Goal: Check status

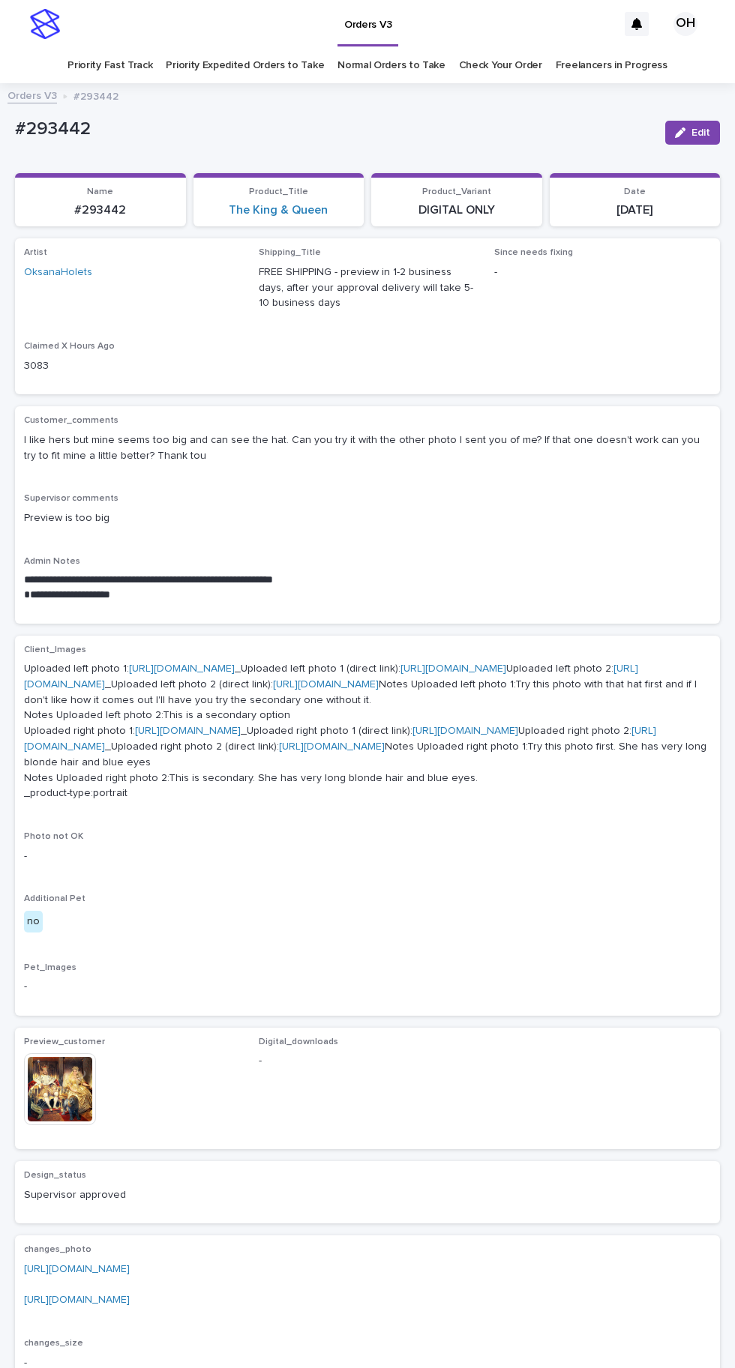
click at [496, 75] on link "Check Your Order" at bounding box center [500, 65] width 83 height 35
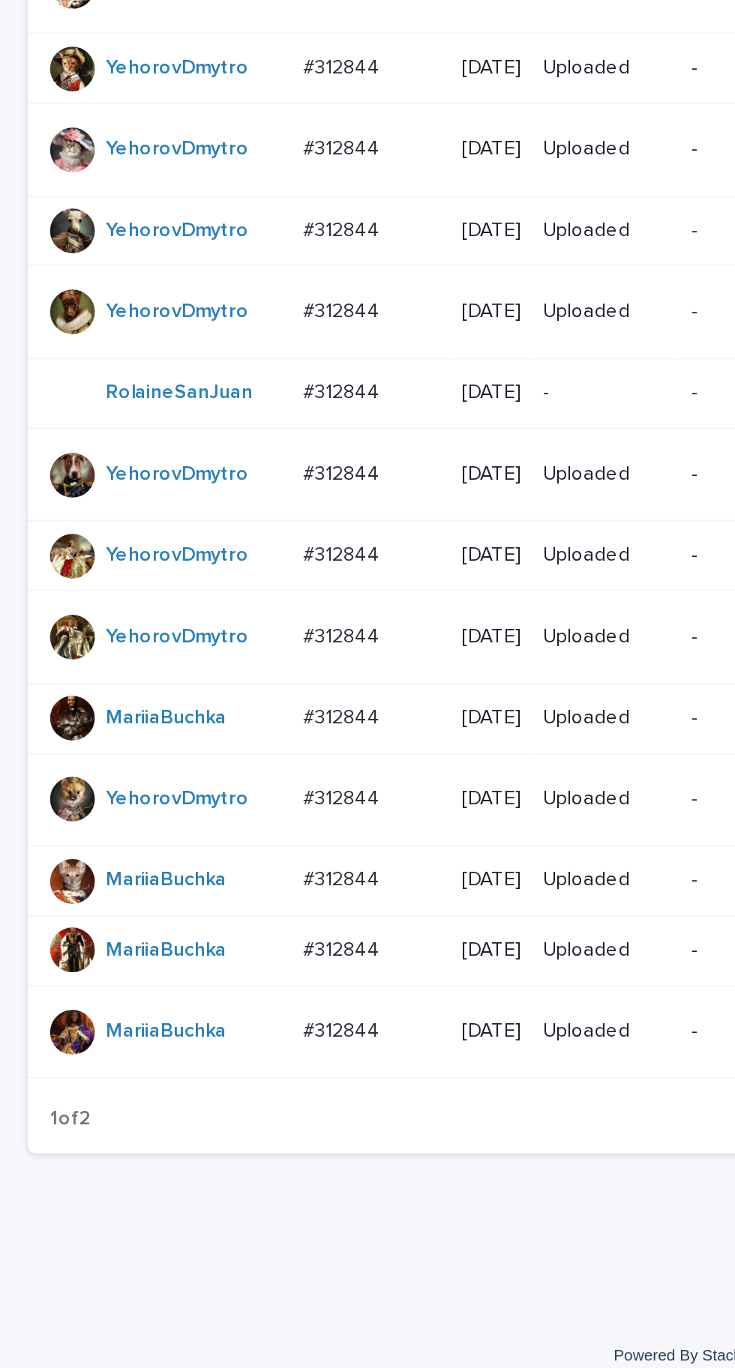
click at [192, 1098] on p "#312844" at bounding box center [185, 1090] width 44 height 16
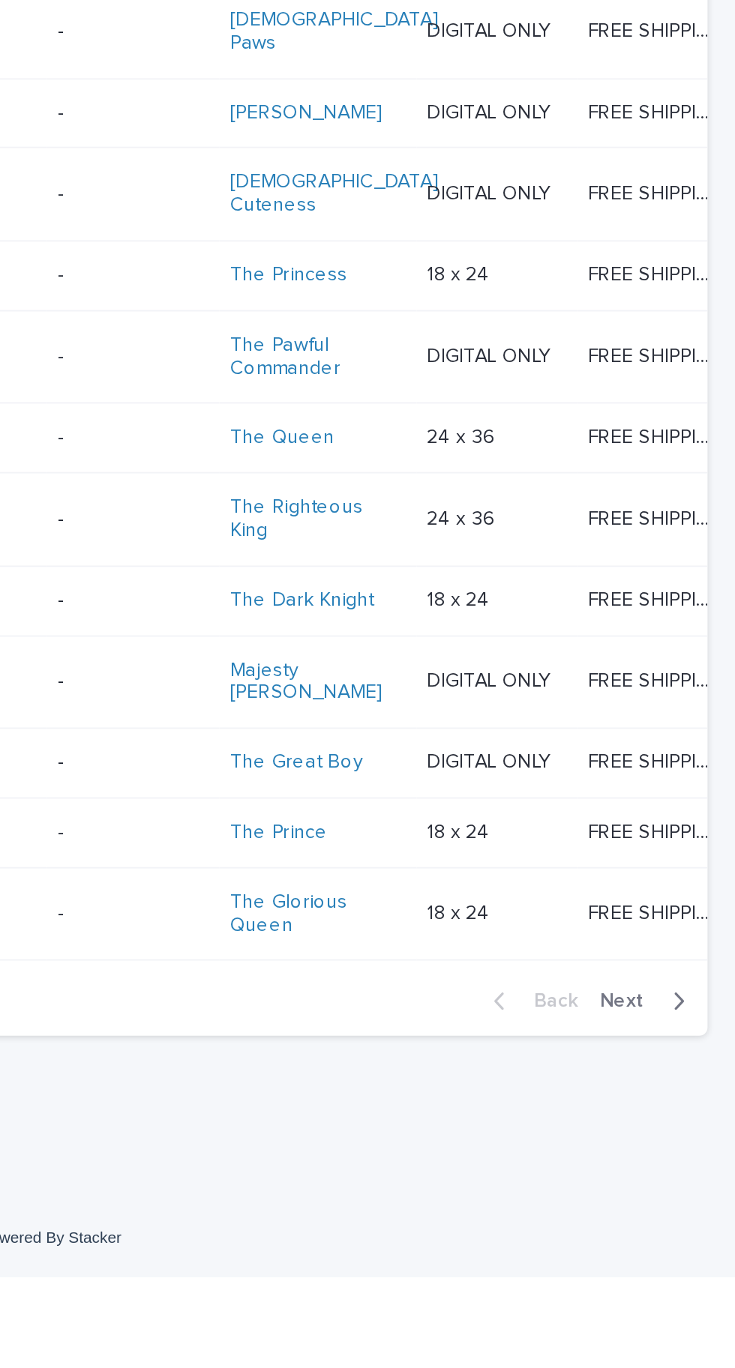
click at [681, 1225] on span "Next" at bounding box center [678, 1219] width 33 height 10
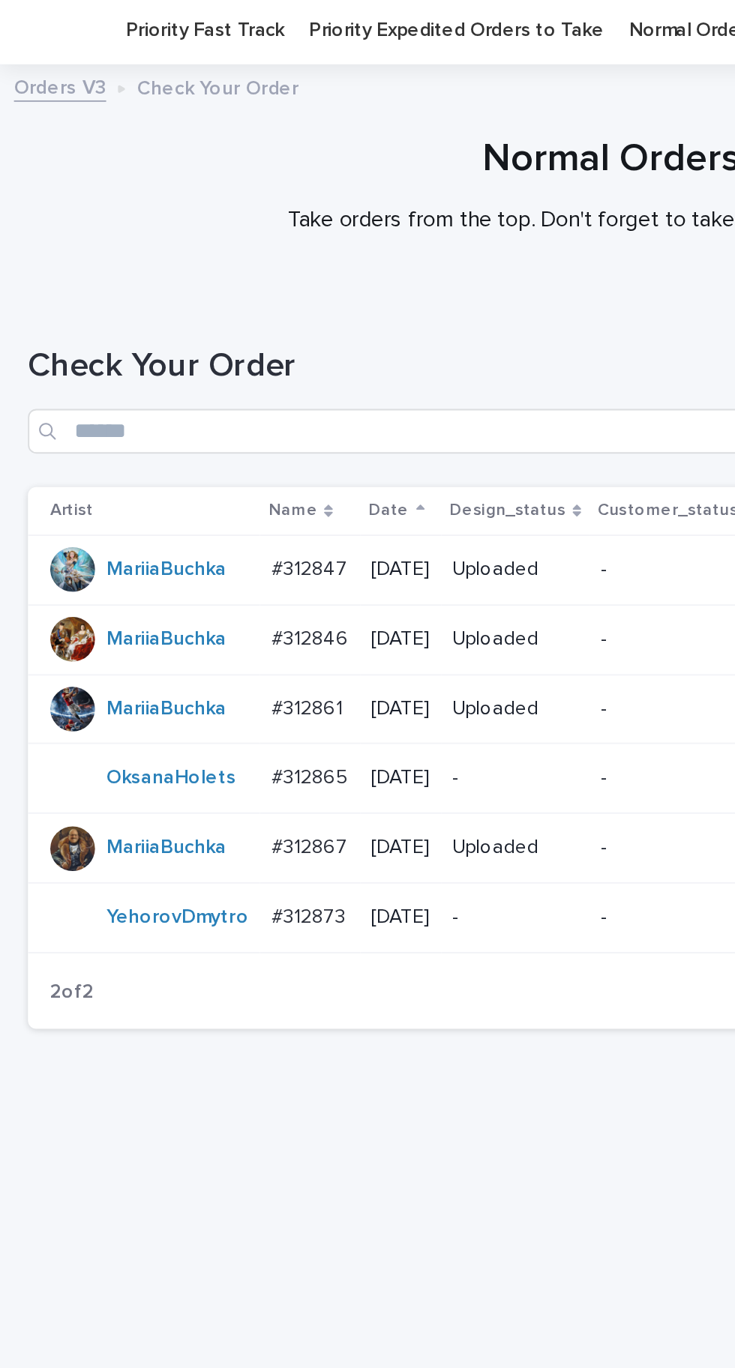
click at [159, 468] on p "#312865" at bounding box center [166, 465] width 43 height 16
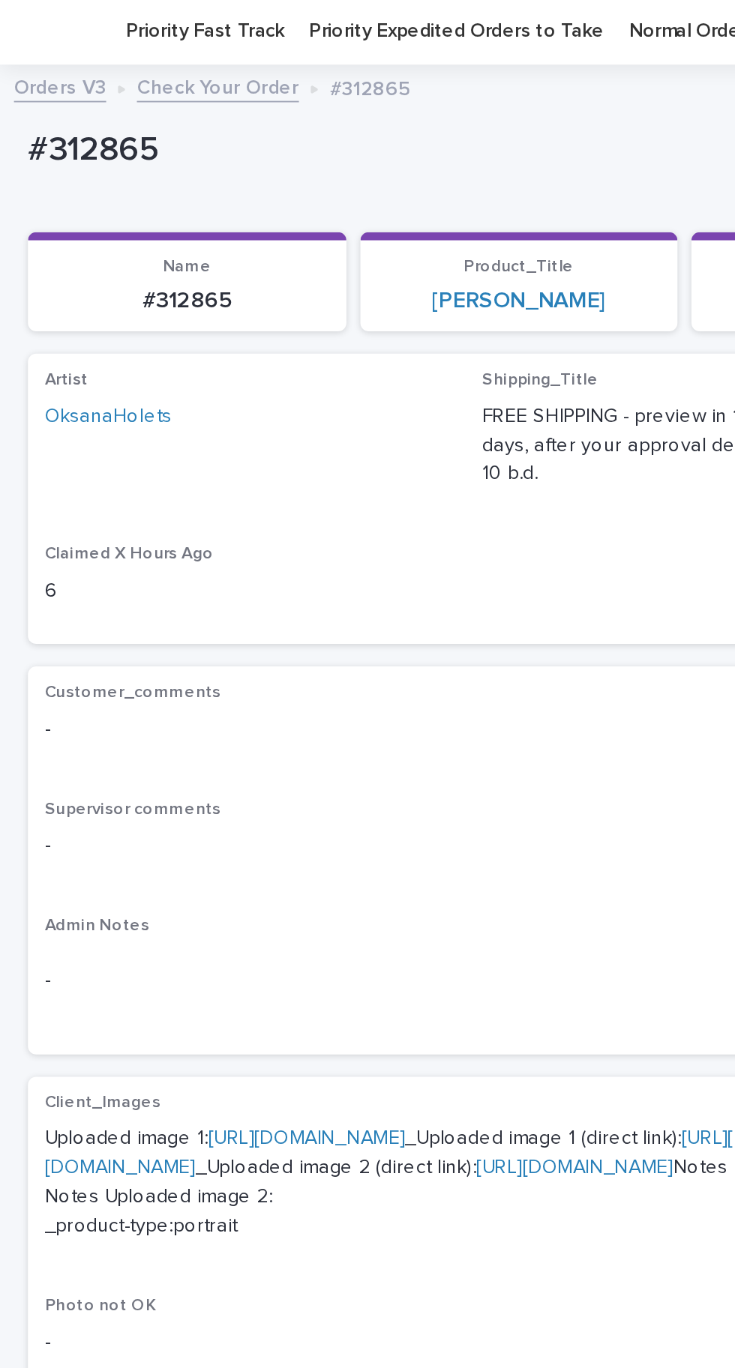
scroll to position [63, 0]
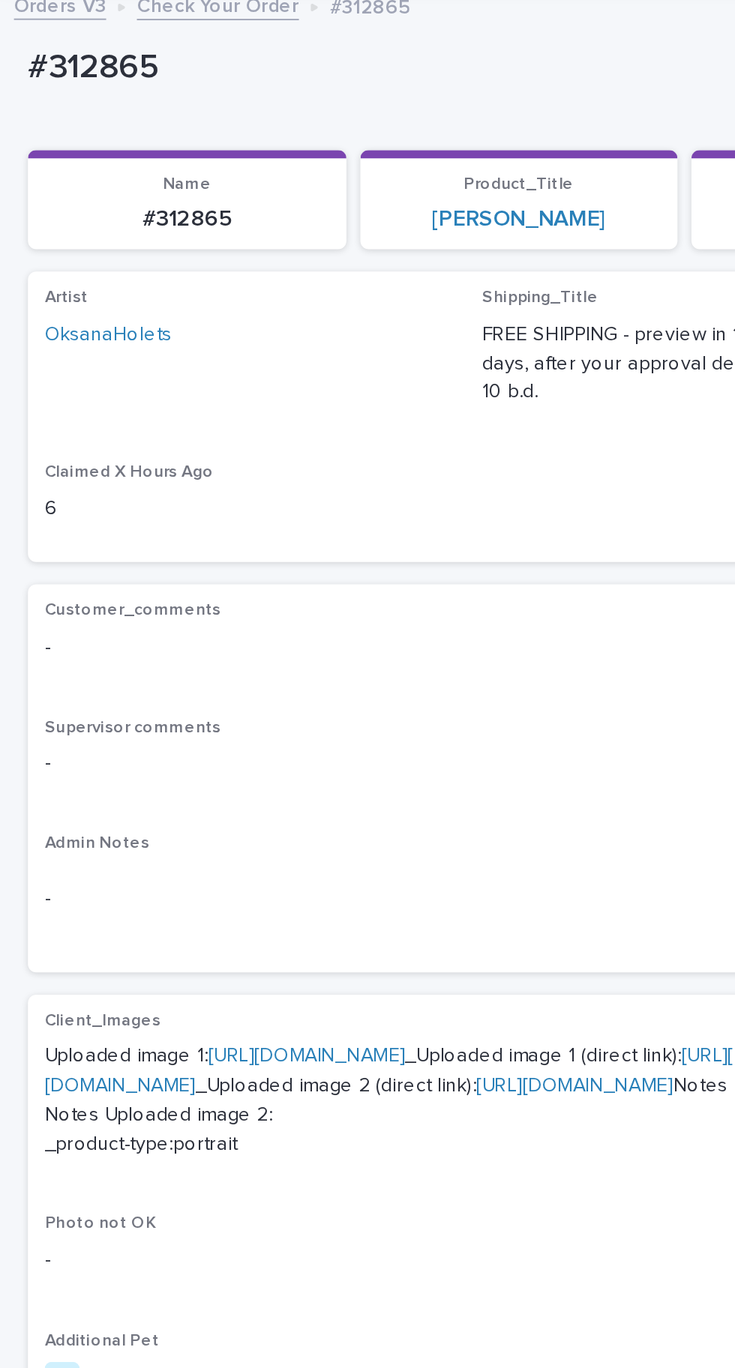
click at [205, 610] on link "[URL][DOMAIN_NAME]" at bounding box center [165, 615] width 106 height 10
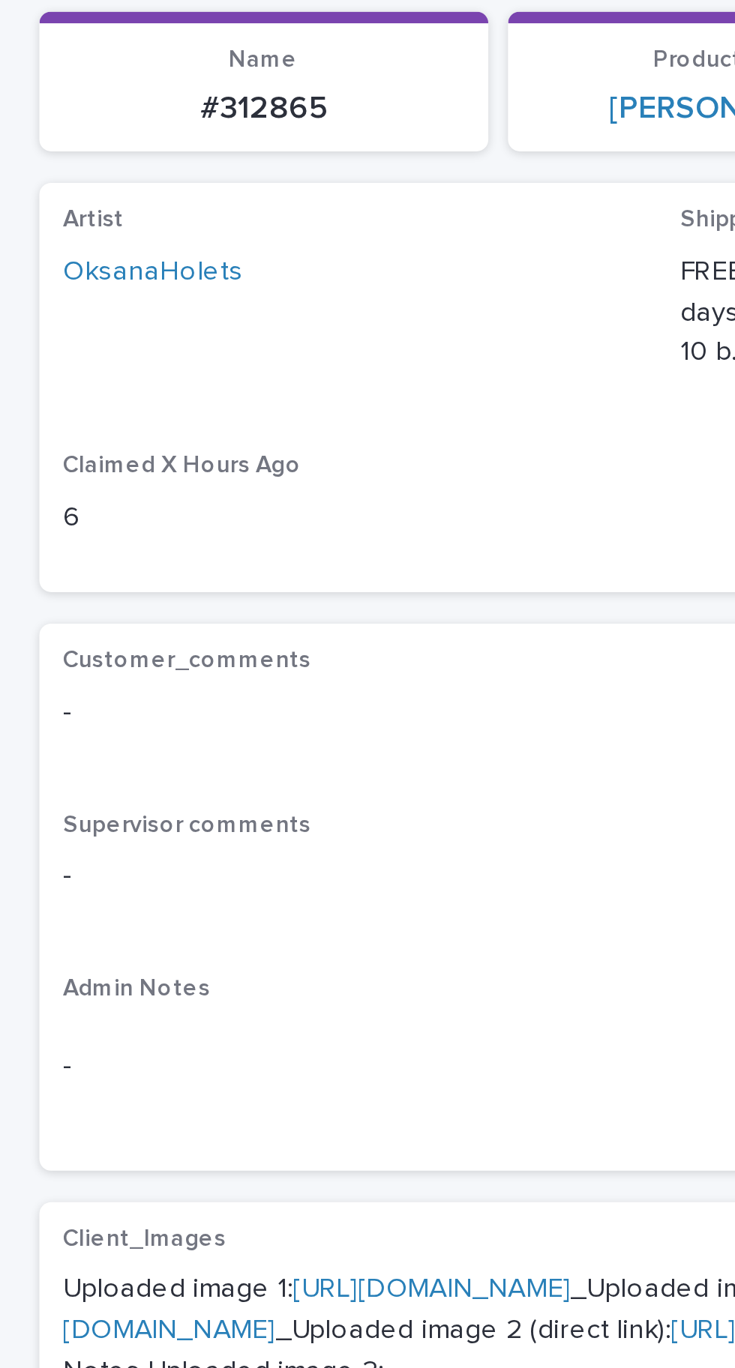
scroll to position [43, 0]
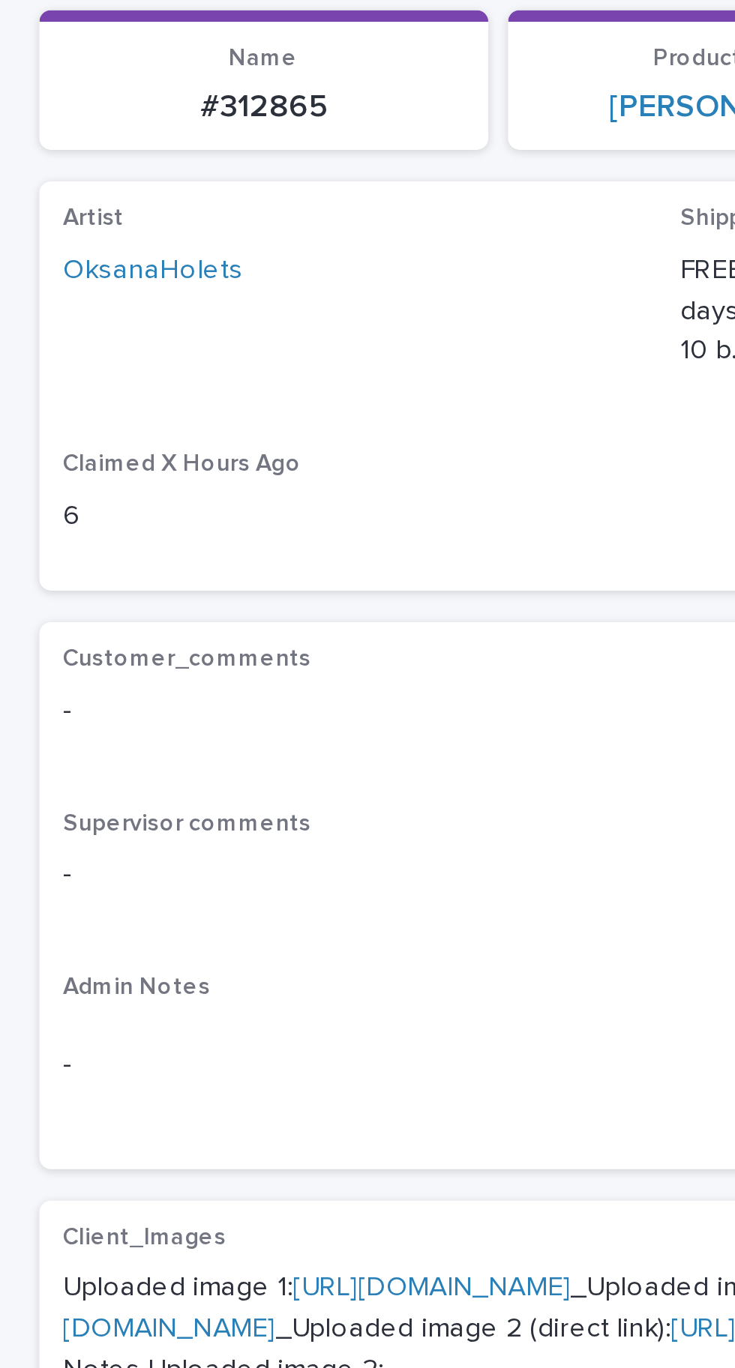
click at [160, 611] on link "[URL][DOMAIN_NAME]" at bounding box center [165, 616] width 106 height 10
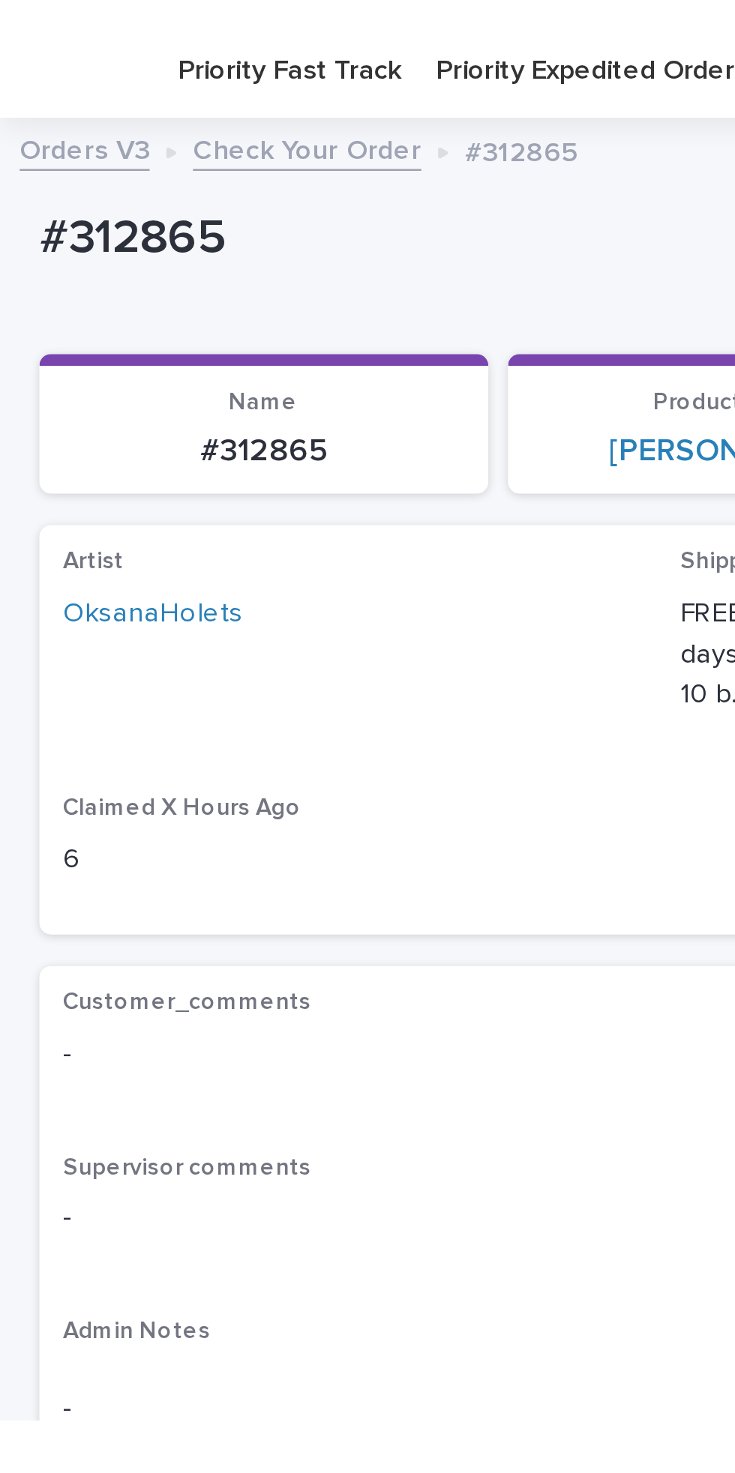
scroll to position [63, 0]
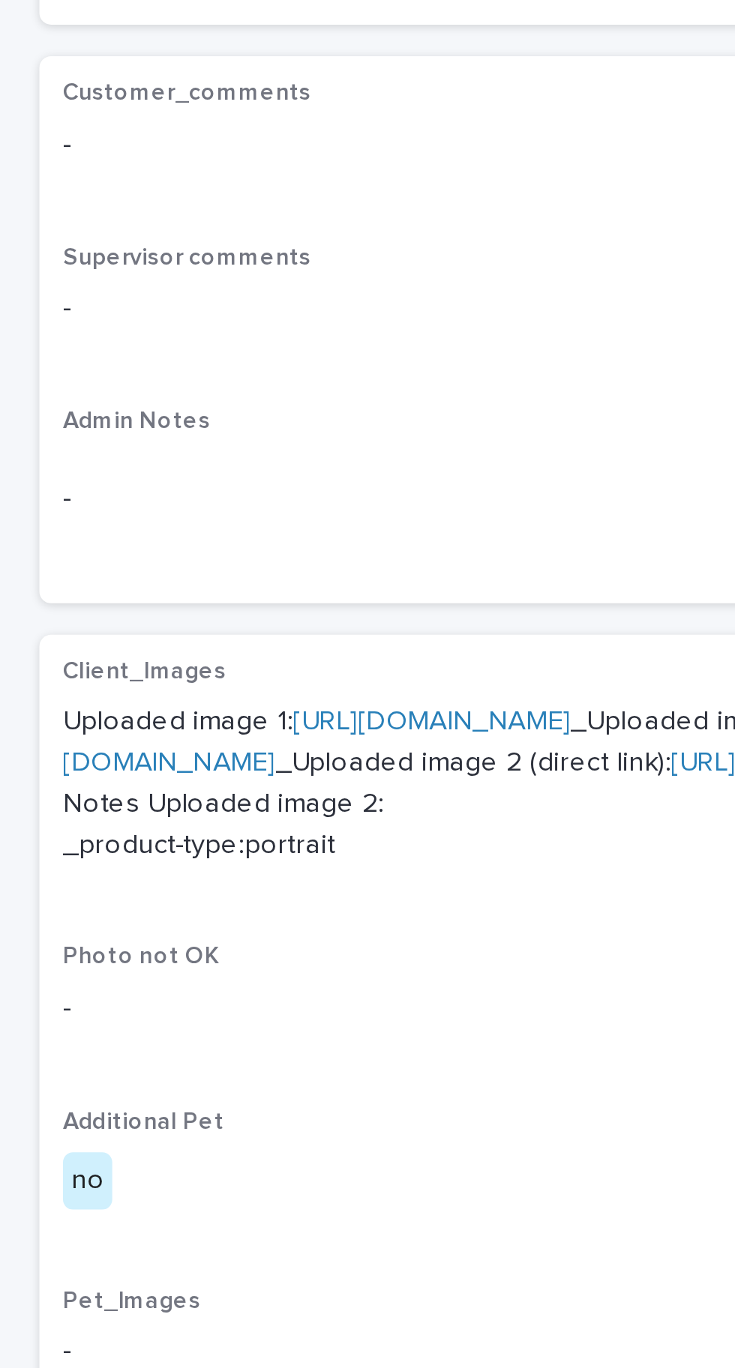
click at [160, 628] on link "[URL][DOMAIN_NAME]" at bounding box center [305, 623] width 562 height 26
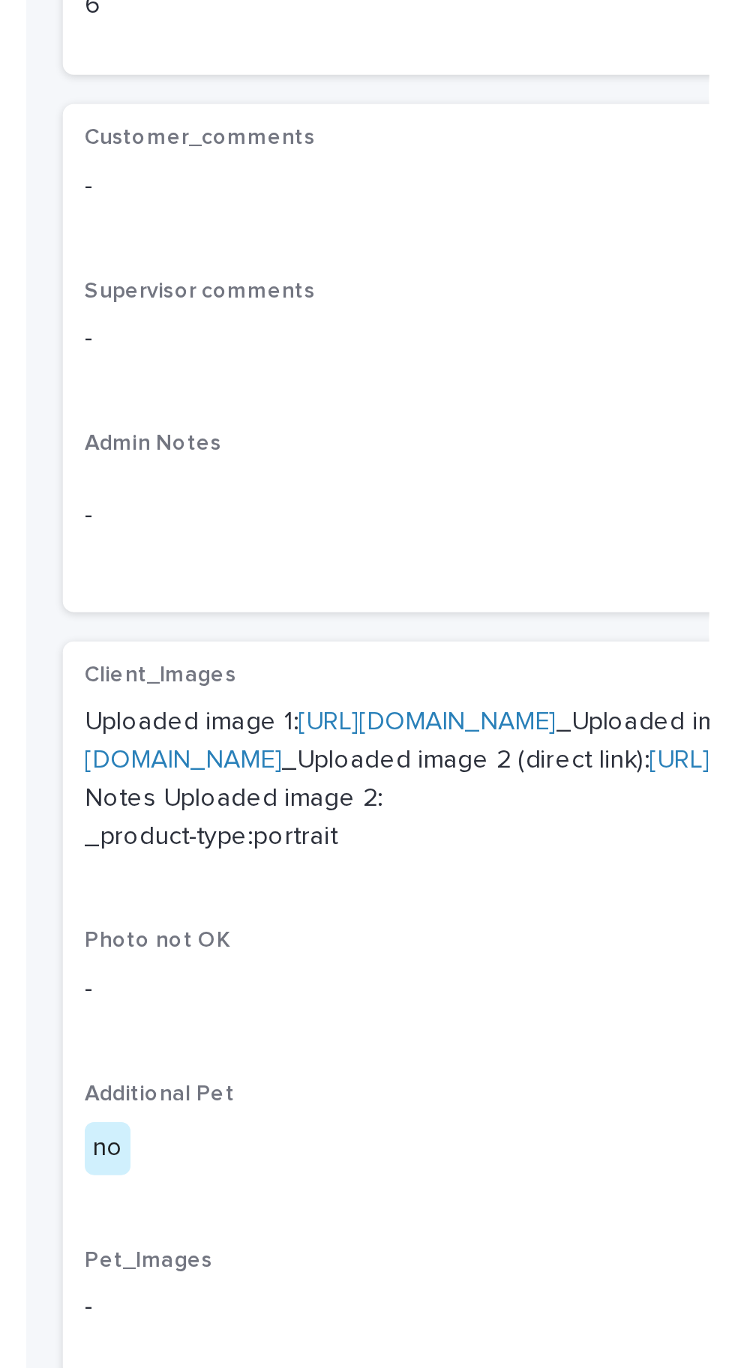
scroll to position [0, 0]
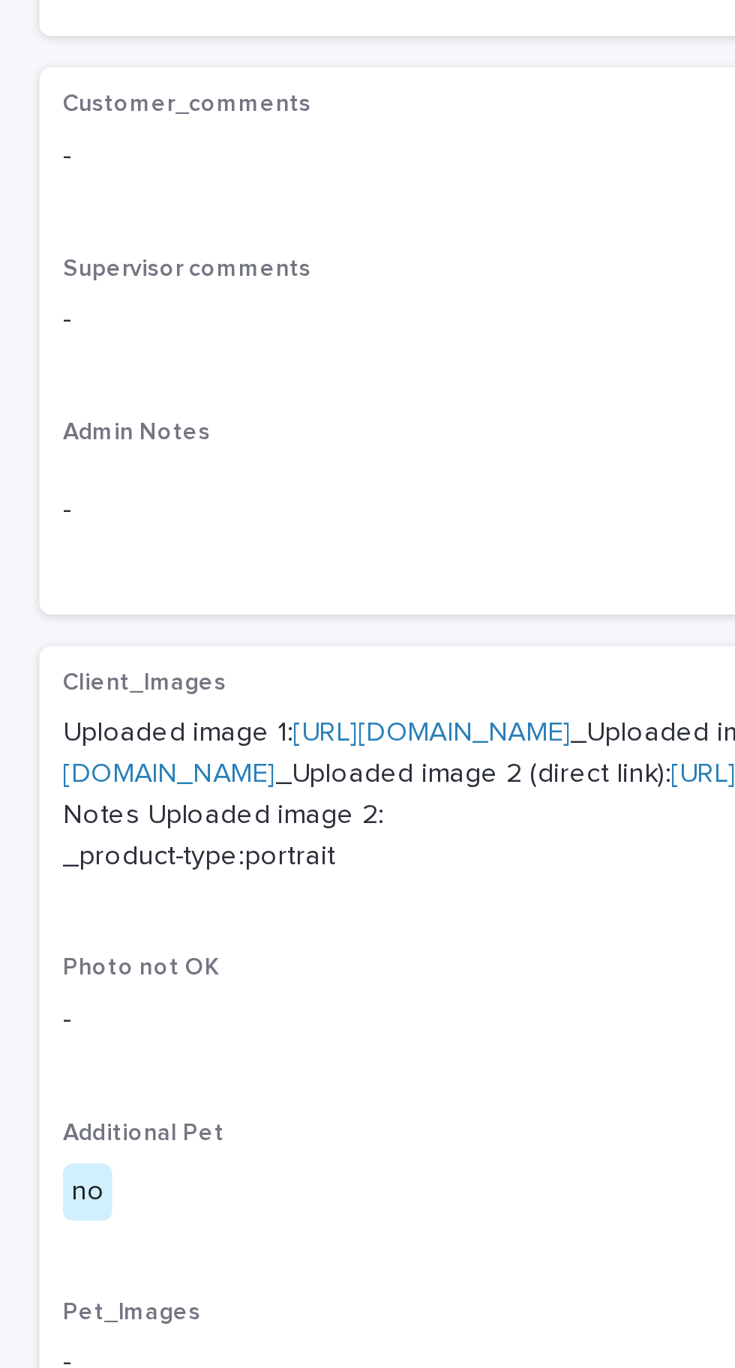
click at [151, 654] on link "[URL][DOMAIN_NAME]" at bounding box center [165, 659] width 106 height 10
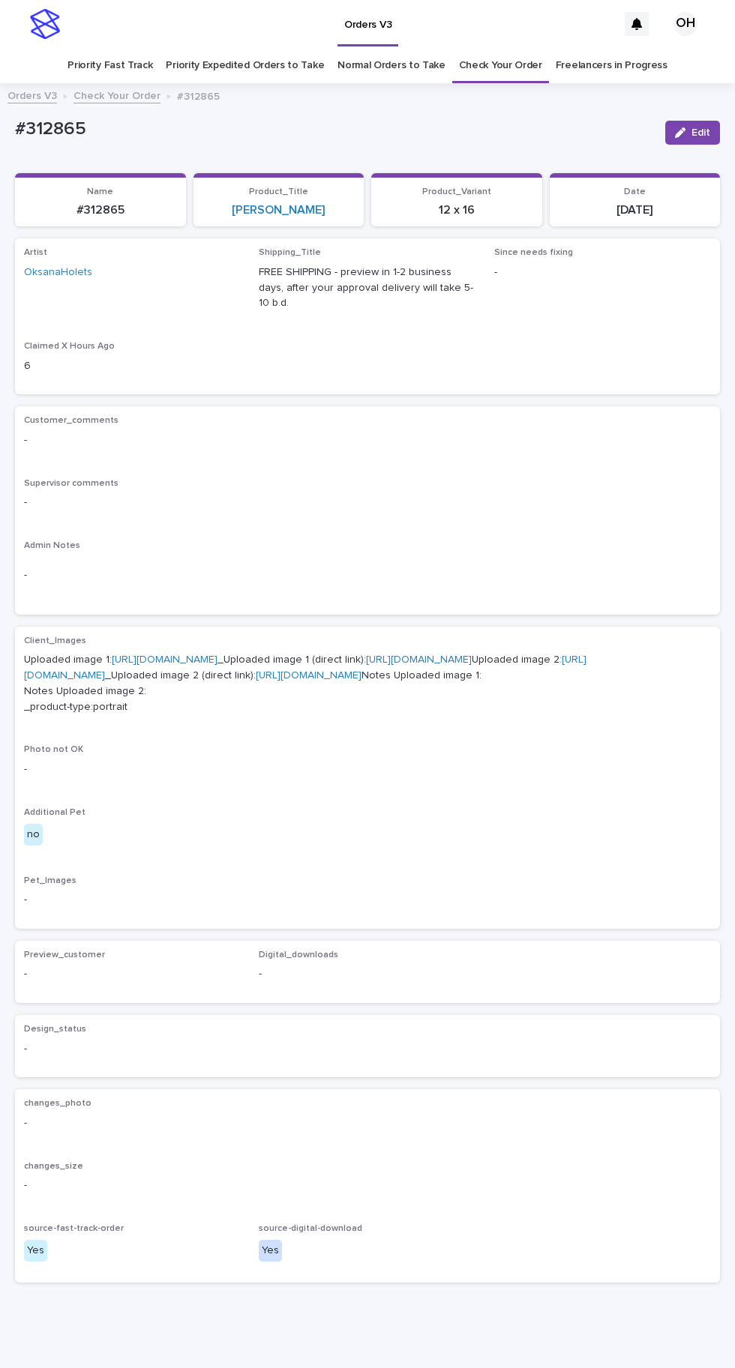
scroll to position [7, 0]
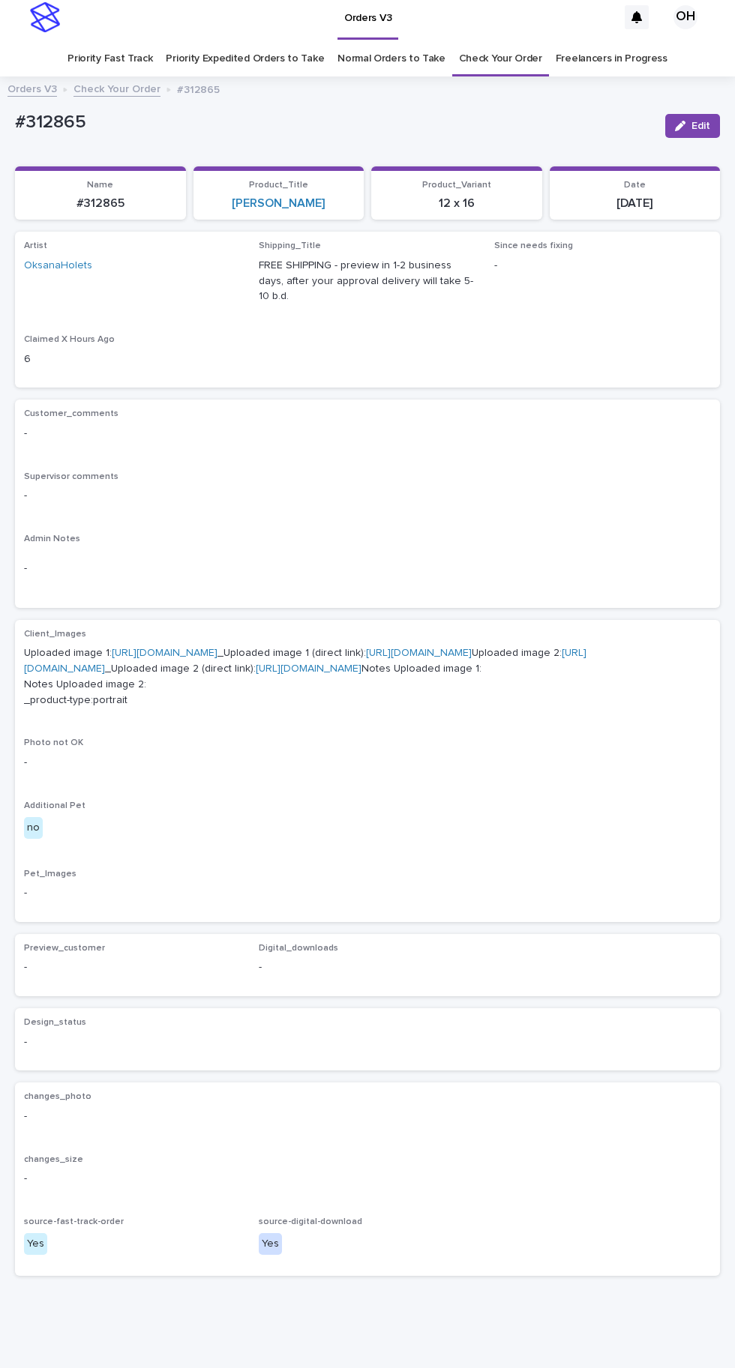
click at [217, 674] on link "[URL][DOMAIN_NAME]" at bounding box center [305, 661] width 562 height 26
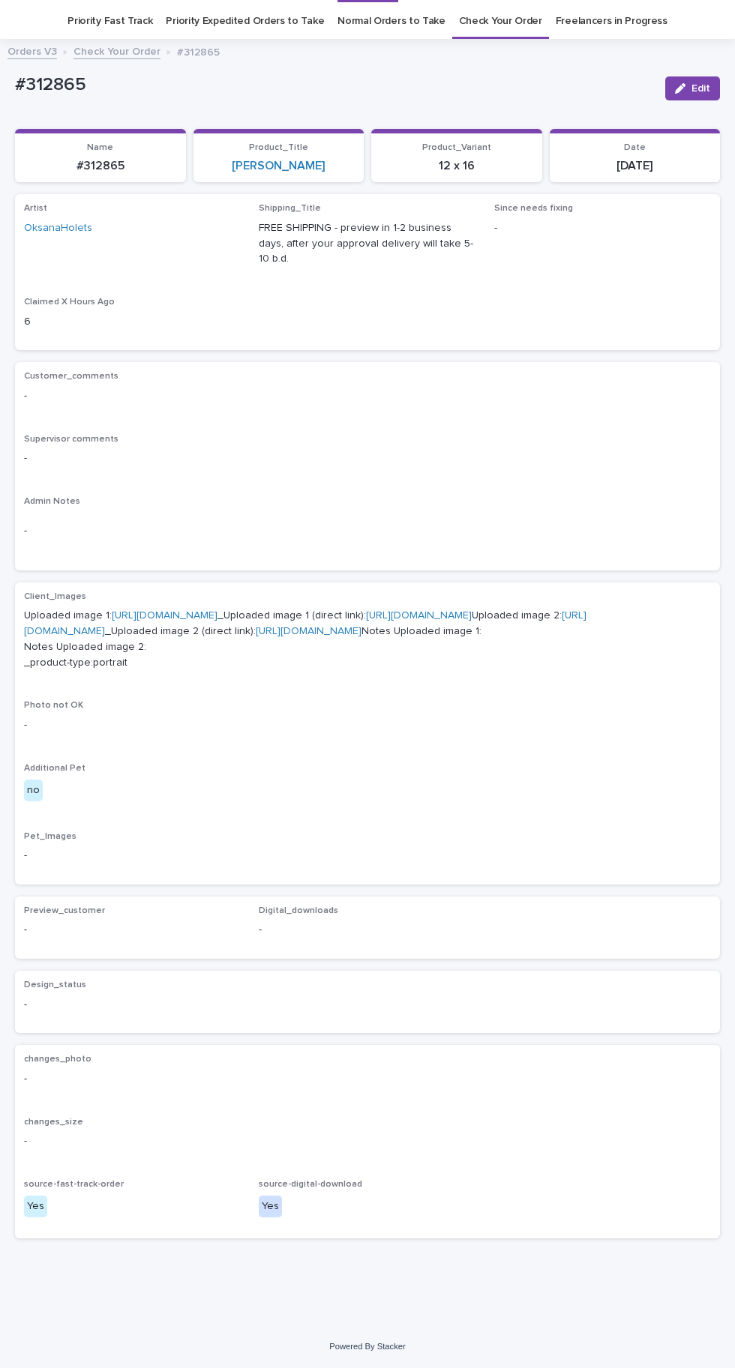
scroll to position [0, 0]
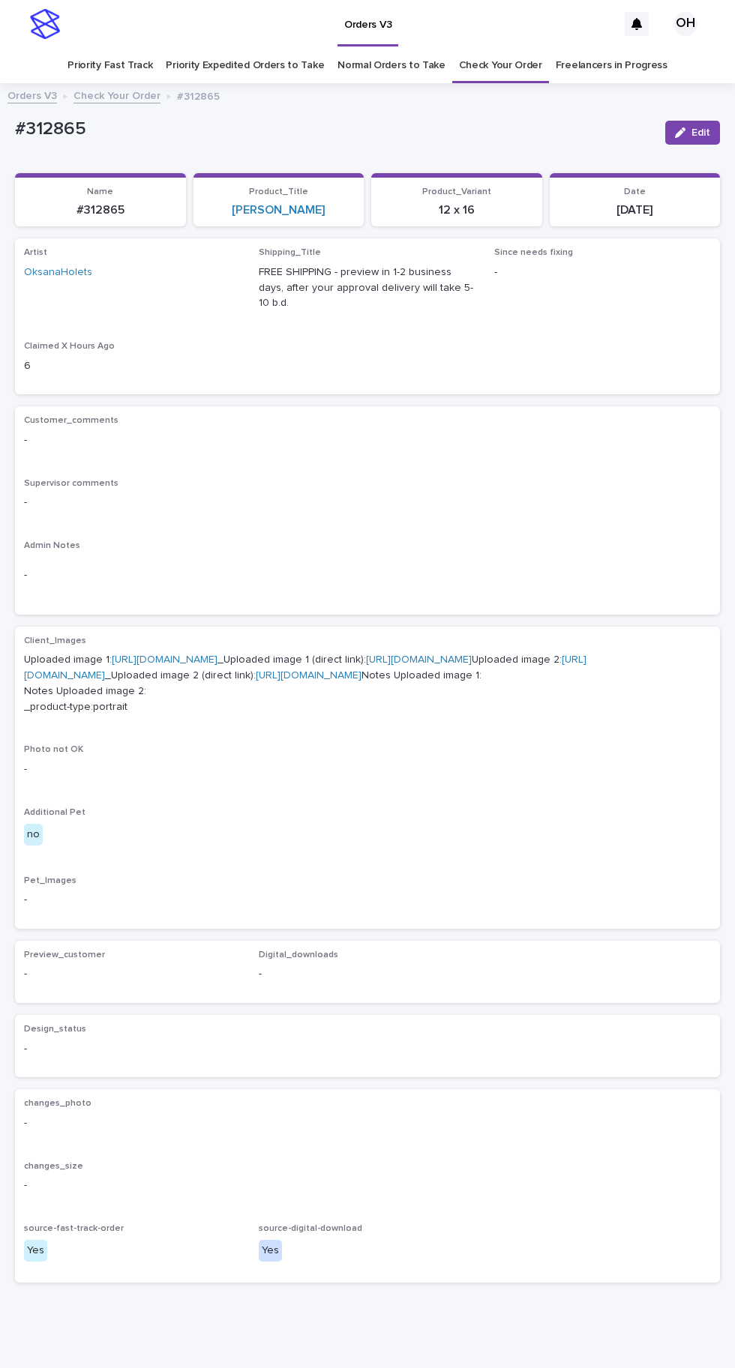
click at [217, 654] on link "[URL][DOMAIN_NAME]" at bounding box center [165, 659] width 106 height 10
click at [261, 681] on link "[URL][DOMAIN_NAME]" at bounding box center [305, 667] width 562 height 26
